Goal: Transaction & Acquisition: Purchase product/service

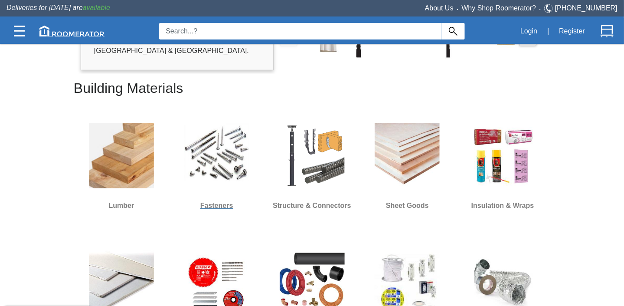
scroll to position [260, 0]
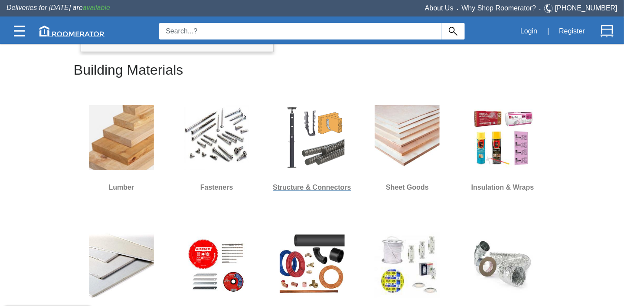
click at [310, 123] on img at bounding box center [312, 137] width 65 height 65
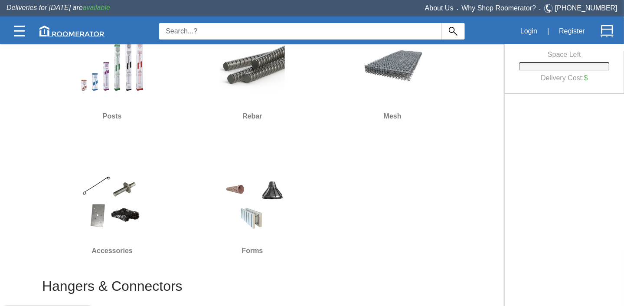
scroll to position [130, 0]
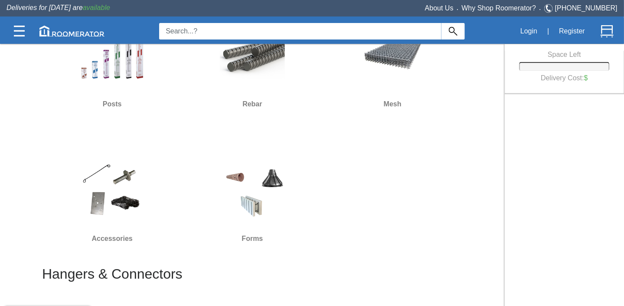
click at [269, 199] on img at bounding box center [252, 188] width 65 height 65
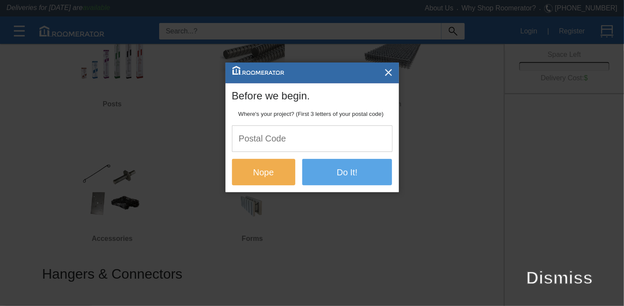
scroll to position [0, 0]
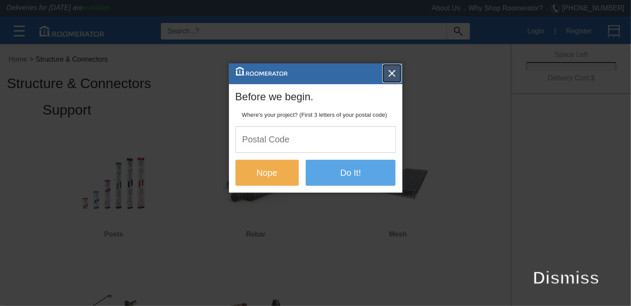
click at [390, 70] on img "button" at bounding box center [392, 73] width 9 height 9
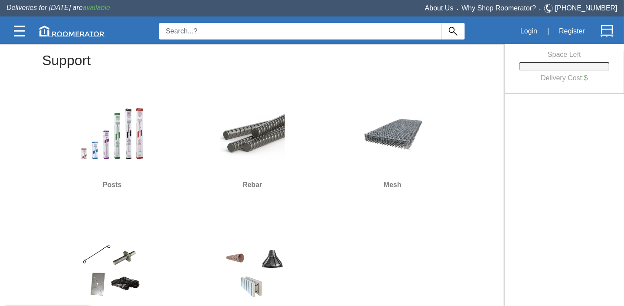
scroll to position [87, 0]
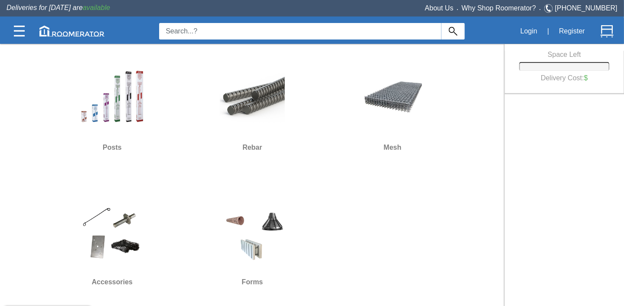
click at [255, 244] on img at bounding box center [252, 231] width 65 height 65
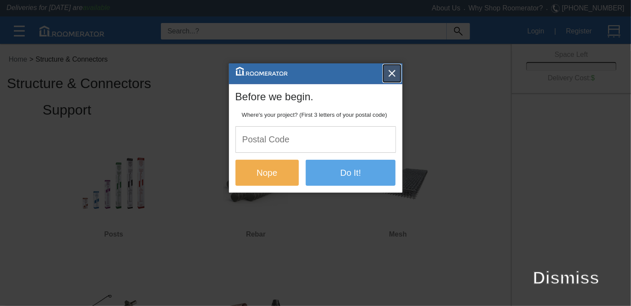
click at [395, 71] on img "button" at bounding box center [392, 73] width 9 height 9
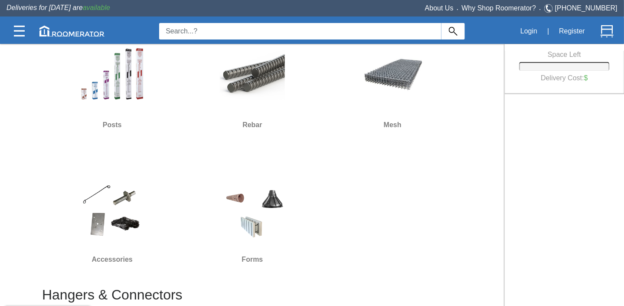
scroll to position [217, 0]
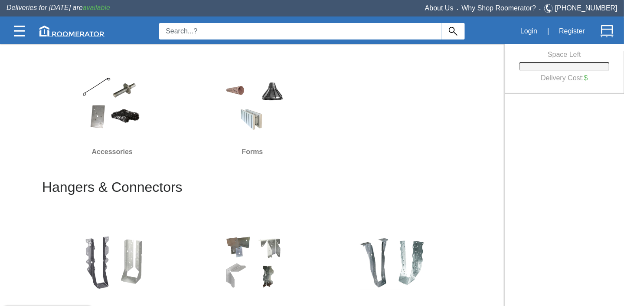
click at [257, 125] on img at bounding box center [252, 101] width 65 height 65
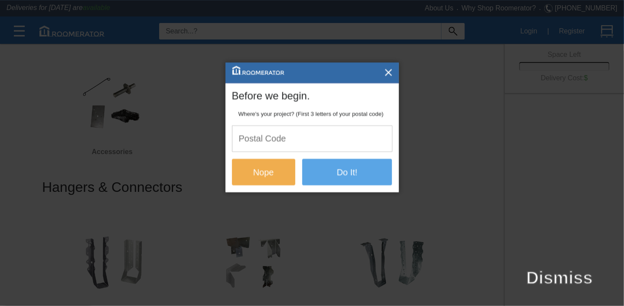
scroll to position [0, 0]
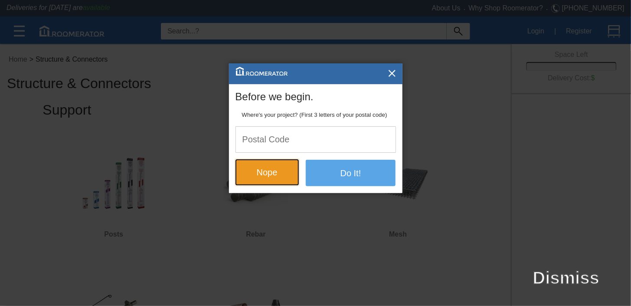
click at [273, 167] on button "Nope" at bounding box center [266, 172] width 63 height 26
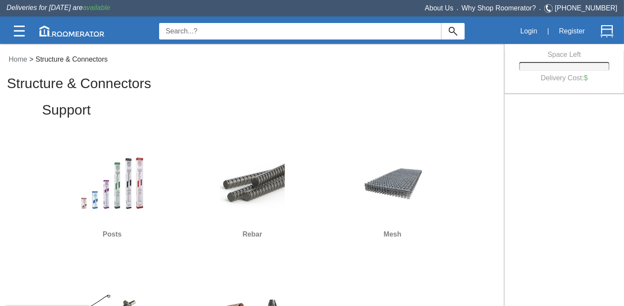
scroll to position [87, 0]
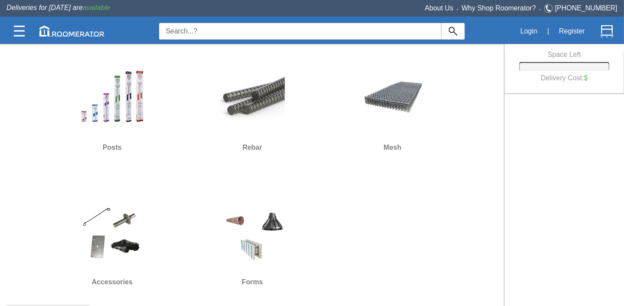
click at [253, 195] on div at bounding box center [252, 232] width 133 height 78
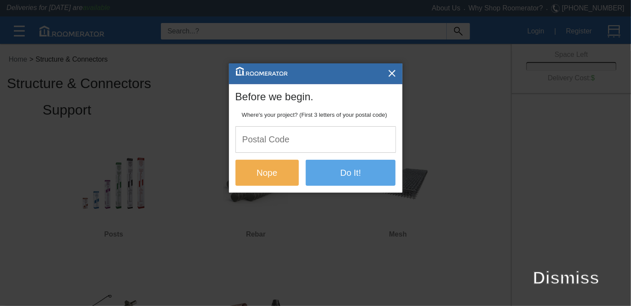
click at [314, 131] on input "text" at bounding box center [316, 140] width 160 height 26
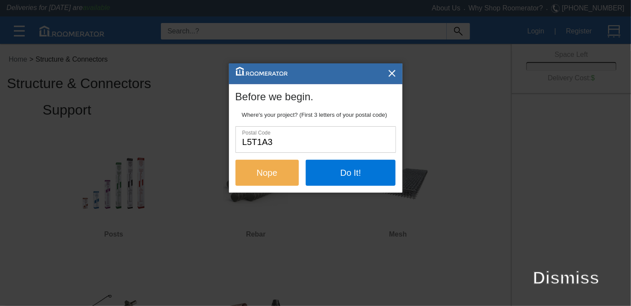
type input "l5t1a3"
click at [376, 191] on div "Nope Do It!" at bounding box center [315, 176] width 160 height 33
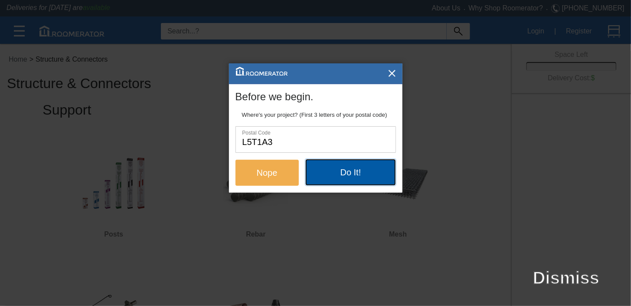
click at [372, 171] on button "Do It!" at bounding box center [351, 172] width 90 height 26
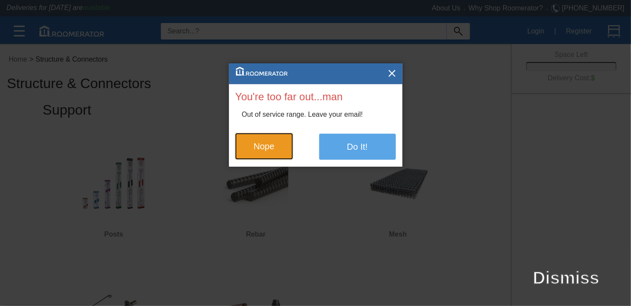
click at [284, 149] on button "Nope" at bounding box center [264, 146] width 58 height 26
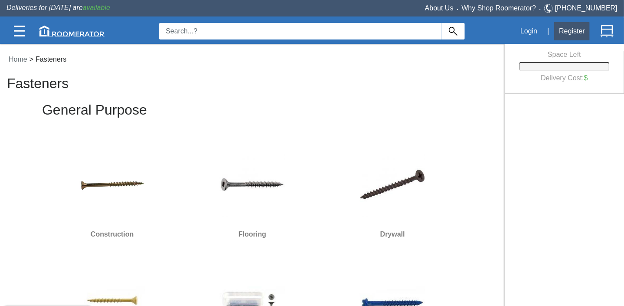
click at [579, 34] on button "Register" at bounding box center [572, 31] width 36 height 18
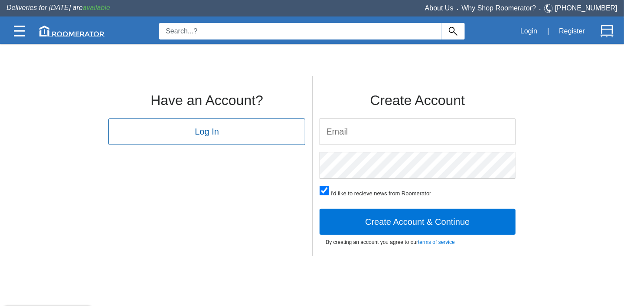
click at [358, 126] on input "email" at bounding box center [418, 132] width 196 height 26
type input "[EMAIL_ADDRESS][DOMAIN_NAME]"
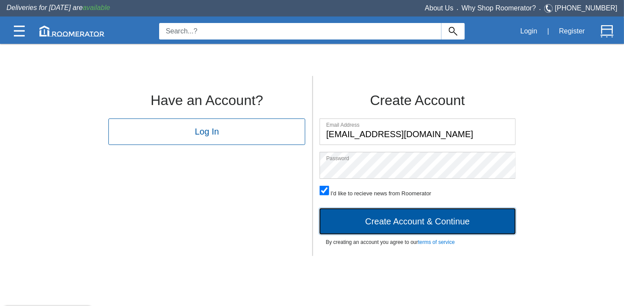
click at [398, 219] on button "Create Account & Continue" at bounding box center [418, 221] width 196 height 26
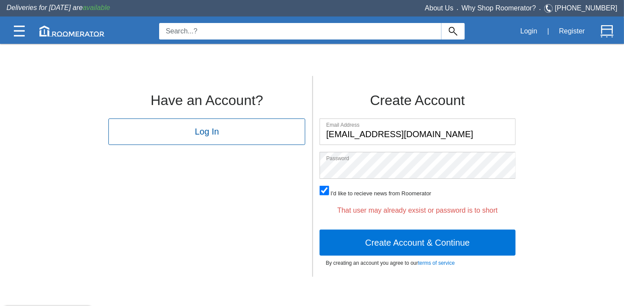
scroll to position [43, 0]
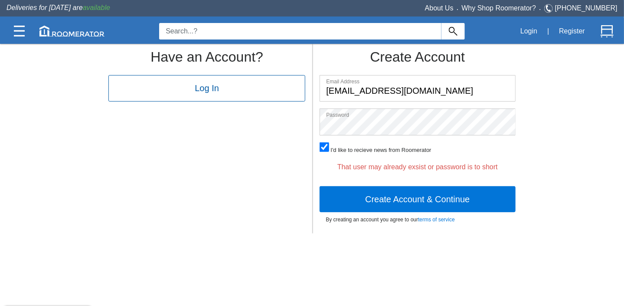
click at [323, 144] on input "checkbox" at bounding box center [325, 147] width 10 height 10
checkbox input "false"
click at [316, 131] on div "Create Account Email Address [EMAIL_ADDRESS][DOMAIN_NAME] Password Show I'd lik…" at bounding box center [417, 133] width 210 height 201
drag, startPoint x: 239, startPoint y: 88, endPoint x: 212, endPoint y: 137, distance: 56.3
click at [212, 137] on div "Have an Account? Log In Create Account Email Address [EMAIL_ADDRESS][DOMAIN_NAM…" at bounding box center [311, 130] width 433 height 205
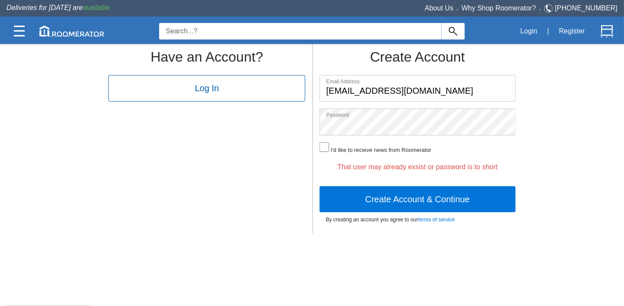
click at [285, 131] on div "Have an Account? Log In Create Account Email Address [EMAIL_ADDRESS][DOMAIN_NAM…" at bounding box center [311, 130] width 433 height 205
click button "Create Account & Continue" at bounding box center [418, 199] width 196 height 26
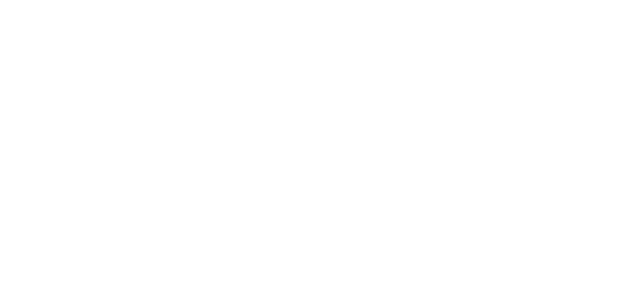
scroll to position [0, 0]
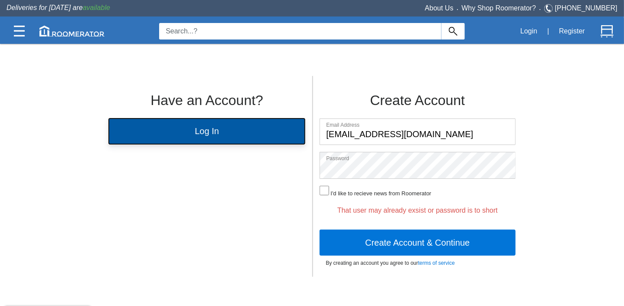
click at [271, 135] on button "Log In" at bounding box center [206, 131] width 197 height 26
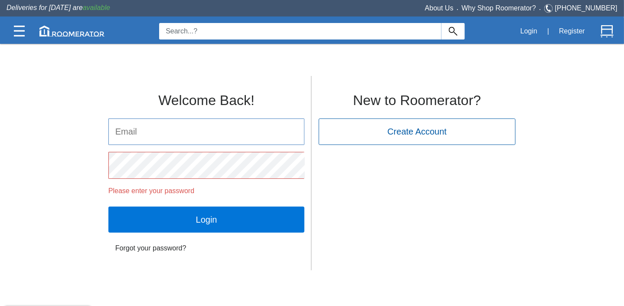
click at [199, 130] on input "email" at bounding box center [207, 132] width 196 height 26
type input "[EMAIL_ADDRESS][DOMAIN_NAME]"
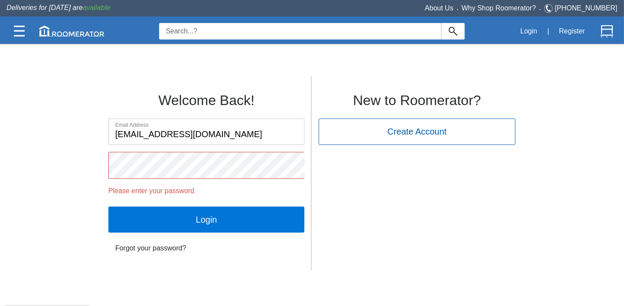
click at [163, 233] on form "Email Address [EMAIL_ADDRESS][DOMAIN_NAME] Please enter your password Login For…" at bounding box center [206, 187] width 196 height 138
click at [161, 246] on link "Forgot your password?" at bounding box center [206, 247] width 196 height 17
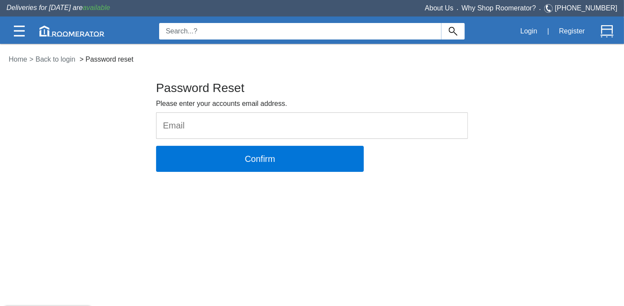
click at [179, 122] on input "email" at bounding box center [312, 126] width 311 height 26
type input "[EMAIL_ADDRESS][DOMAIN_NAME]"
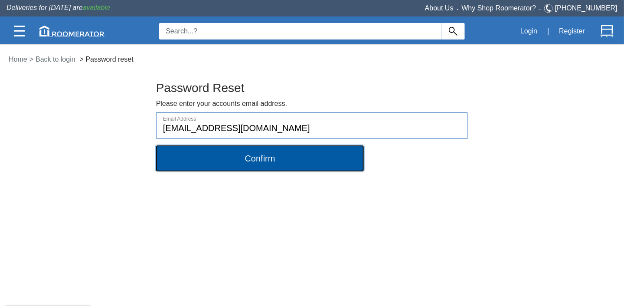
click at [221, 159] on button "Confirm" at bounding box center [260, 158] width 208 height 26
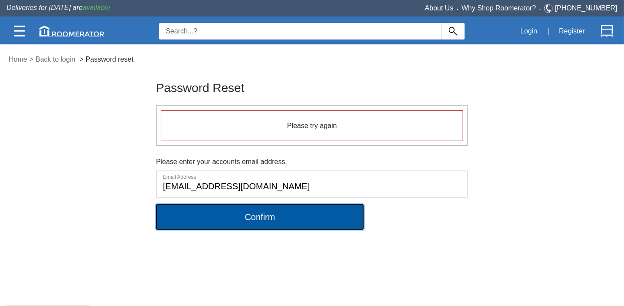
click at [242, 214] on button "Confirm" at bounding box center [260, 217] width 208 height 26
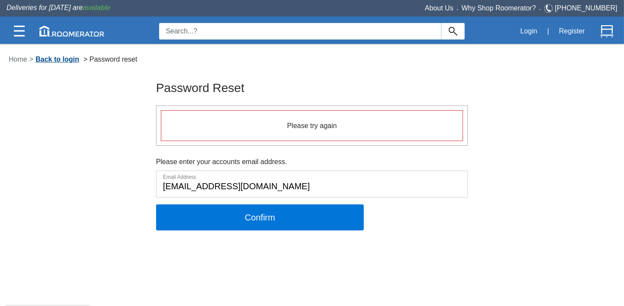
click at [72, 58] on link "Back to login" at bounding box center [57, 59] width 48 height 7
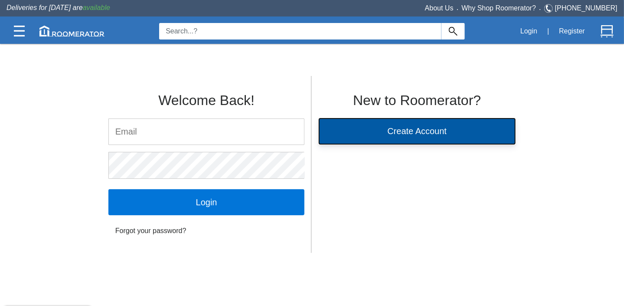
click at [448, 138] on button "Create Account" at bounding box center [417, 131] width 197 height 26
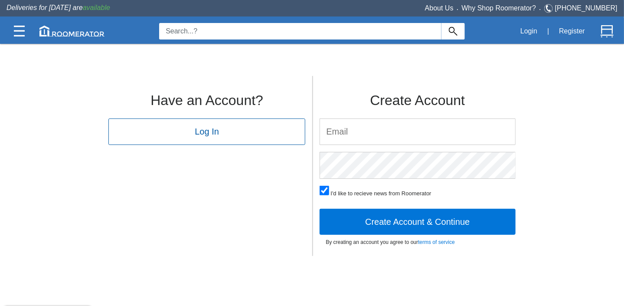
click at [387, 137] on input "email" at bounding box center [418, 132] width 196 height 26
type input "[EMAIL_ADDRESS][DOMAIN_NAME]"
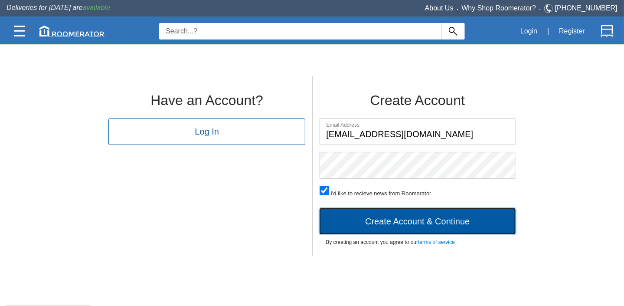
click at [382, 222] on button "Create Account & Continue" at bounding box center [418, 221] width 196 height 26
click at [476, 218] on button "Create Account & Continue" at bounding box center [418, 221] width 196 height 26
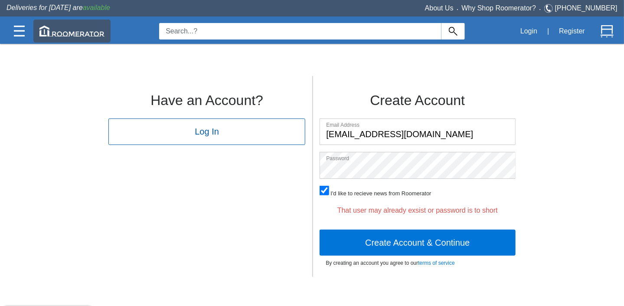
click at [48, 26] on img at bounding box center [71, 31] width 65 height 11
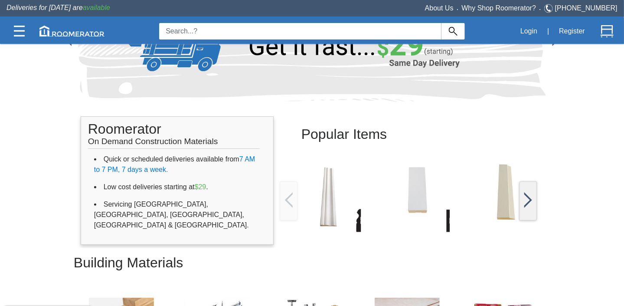
scroll to position [173, 0]
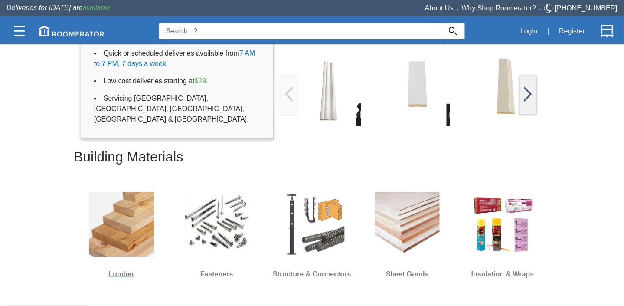
click at [136, 252] on img at bounding box center [121, 224] width 65 height 65
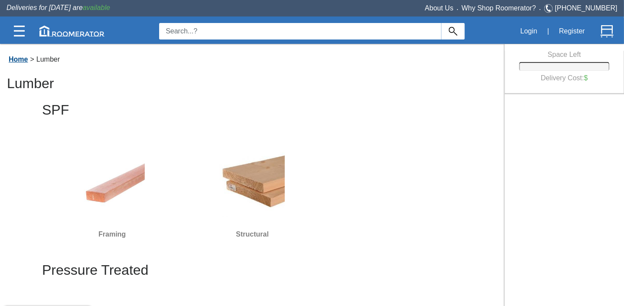
click at [27, 60] on link "Home" at bounding box center [18, 59] width 23 height 7
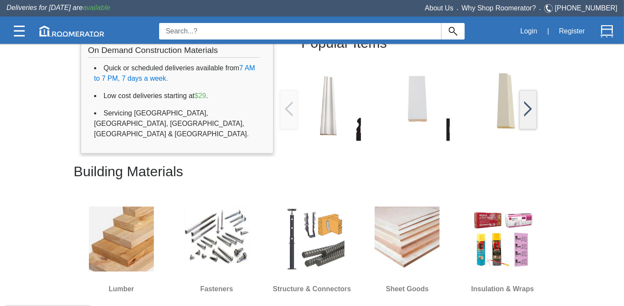
scroll to position [217, 0]
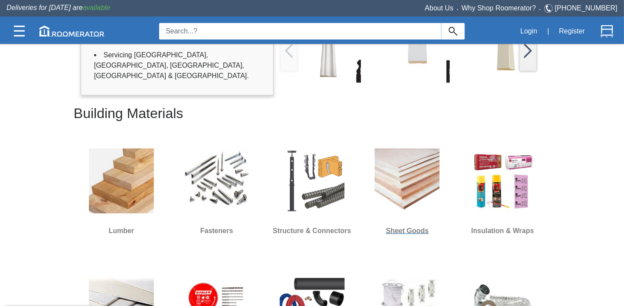
click at [427, 186] on img at bounding box center [407, 180] width 65 height 65
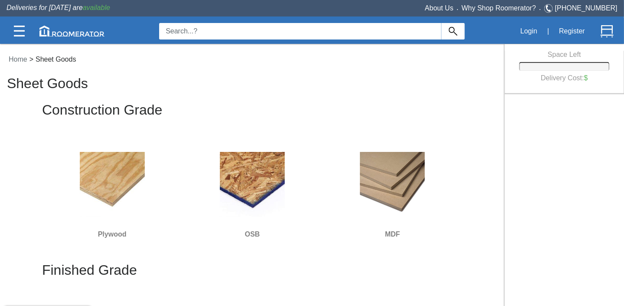
click at [392, 174] on img at bounding box center [392, 184] width 65 height 65
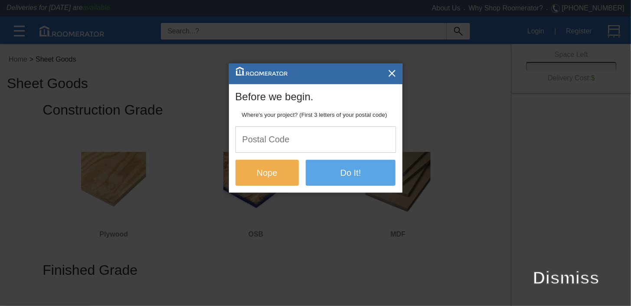
click at [301, 132] on input "text" at bounding box center [316, 140] width 160 height 26
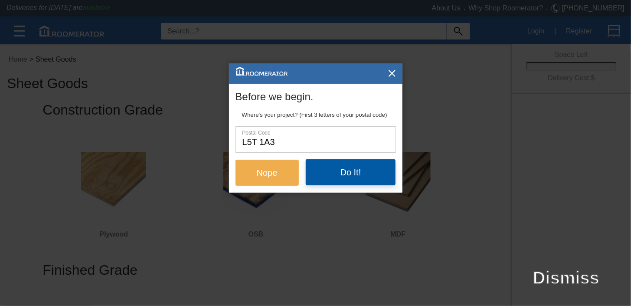
type input "l5t 1a3"
click at [346, 172] on button "Do It!" at bounding box center [351, 172] width 90 height 26
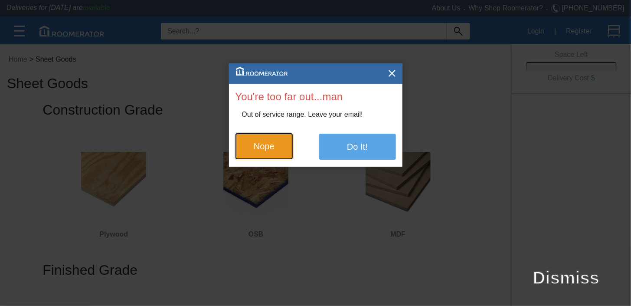
click at [271, 147] on button "Nope" at bounding box center [264, 146] width 58 height 26
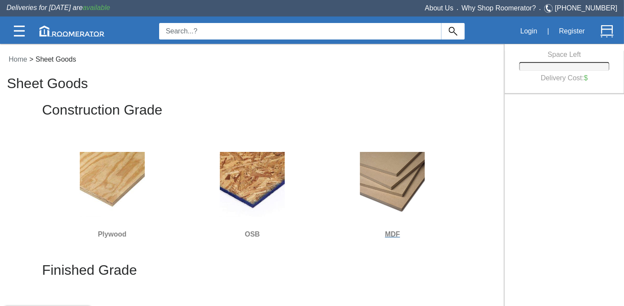
click at [399, 193] on img at bounding box center [392, 184] width 65 height 65
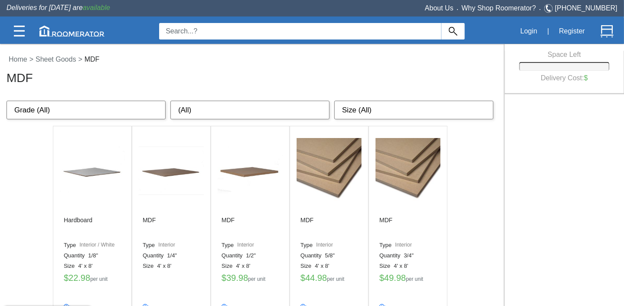
click at [150, 107] on select "Grade (All) Interior / White Interior Exterior" at bounding box center [86, 110] width 159 height 19
click at [213, 103] on select "(All) 1/8" 1/4" 1/2" 5/8" 3/4" 1"" at bounding box center [249, 110] width 159 height 19
click at [392, 103] on select "Size (All) 4' x 8' 2' x 16'" at bounding box center [413, 110] width 159 height 19
click at [368, 82] on h3 "MDF" at bounding box center [255, 76] width 496 height 17
click at [356, 109] on select "Size (All) 4' x 8' 2' x 16'" at bounding box center [413, 110] width 159 height 19
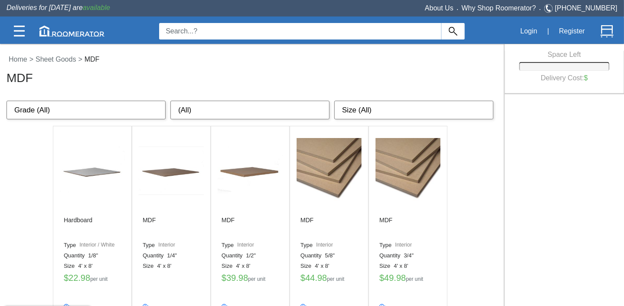
click at [348, 88] on nav "Home > Sheet Goods > MDF MDF" at bounding box center [251, 71] width 503 height 47
click at [22, 36] on img at bounding box center [19, 31] width 11 height 11
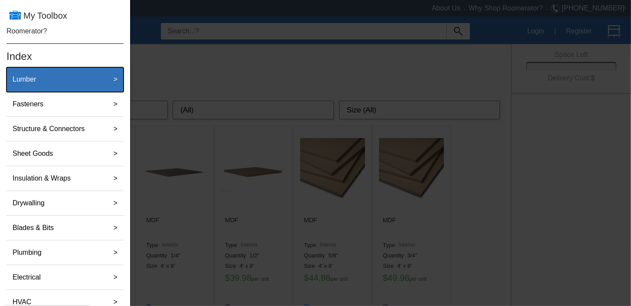
click at [39, 76] on label "Lumber" at bounding box center [24, 79] width 30 height 17
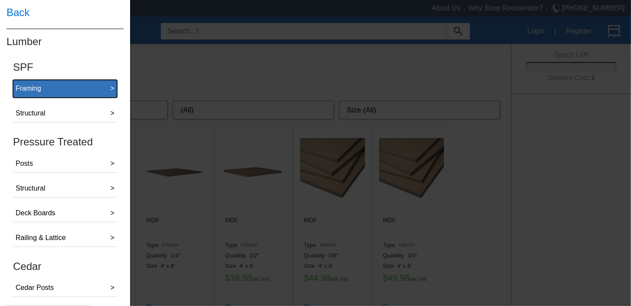
click at [78, 95] on button "Framing >" at bounding box center [65, 89] width 104 height 18
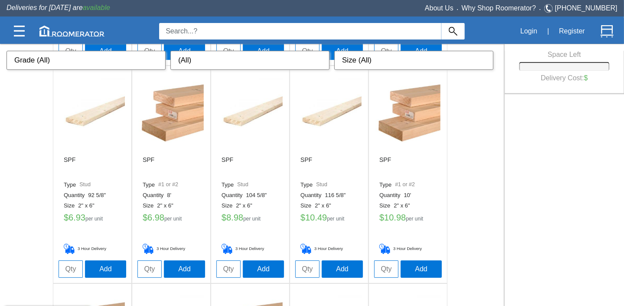
scroll to position [1542, 0]
